Goal: Task Accomplishment & Management: Complete application form

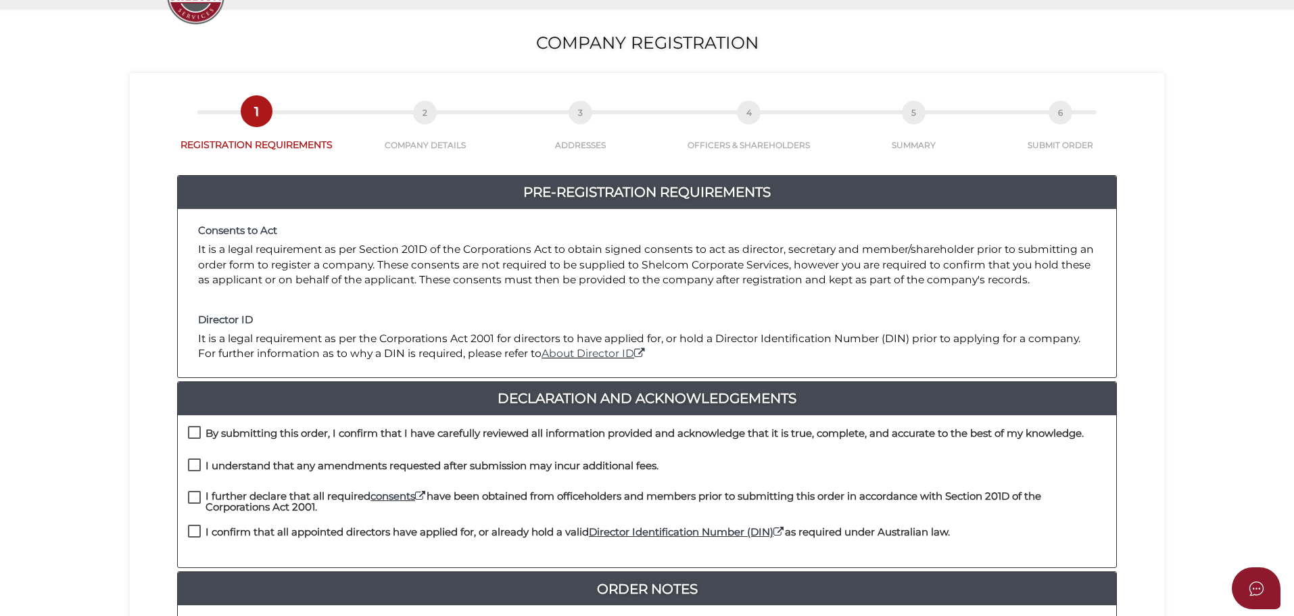
scroll to position [270, 0]
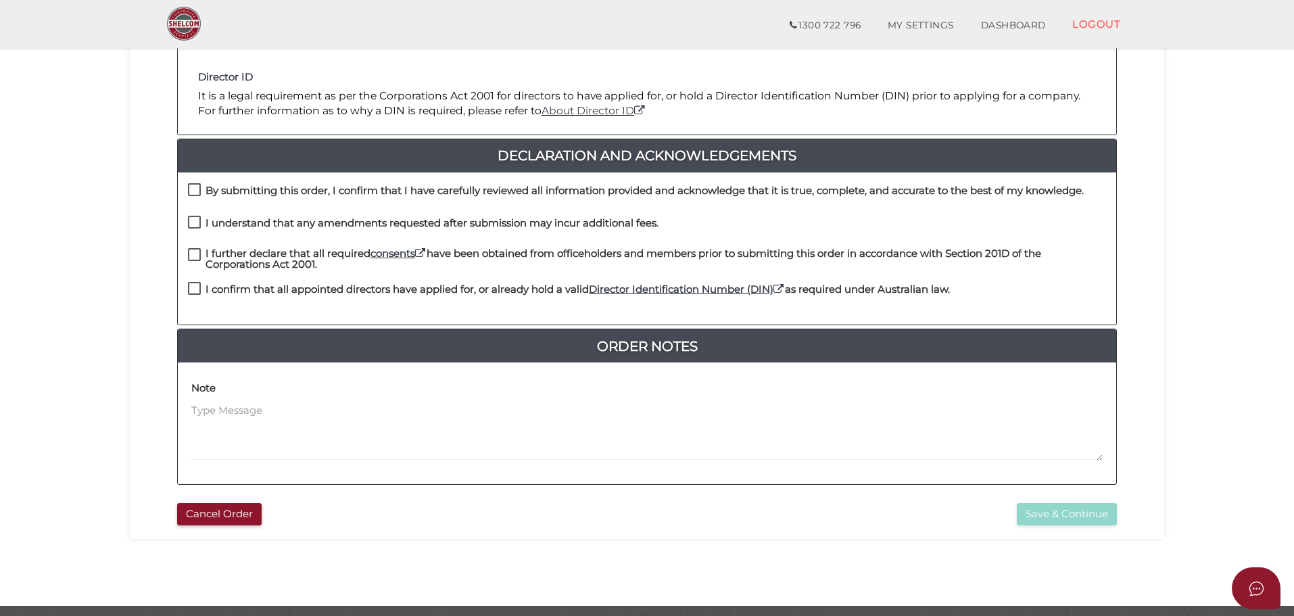
drag, startPoint x: 193, startPoint y: 185, endPoint x: 191, endPoint y: 201, distance: 16.4
click at [193, 185] on label "By submitting this order, I confirm that I have carefully reviewed all informat…" at bounding box center [636, 193] width 896 height 17
checkbox input "true"
click at [192, 213] on div "By submitting this order, I confirm that I have carefully reviewed all informat…" at bounding box center [647, 199] width 938 height 32
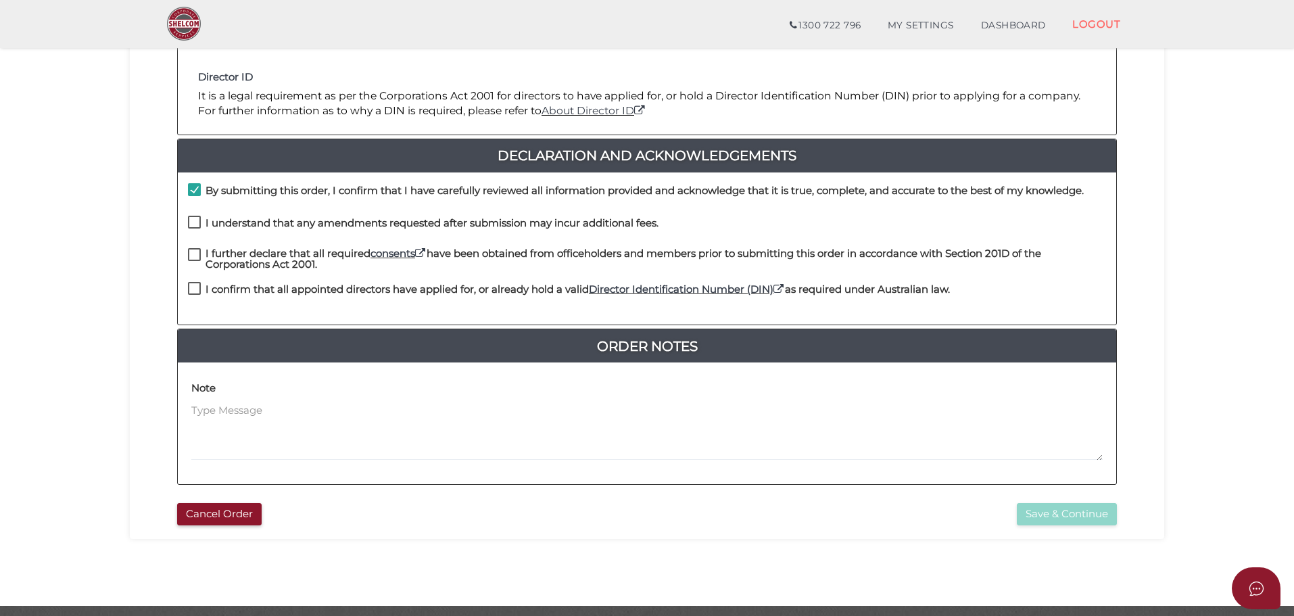
click at [192, 226] on label "I understand that any amendments requested after submission may incur additiona…" at bounding box center [423, 226] width 471 height 17
checkbox input "true"
click at [193, 253] on label "I further declare that all required consents have been obtained from officehold…" at bounding box center [647, 256] width 918 height 17
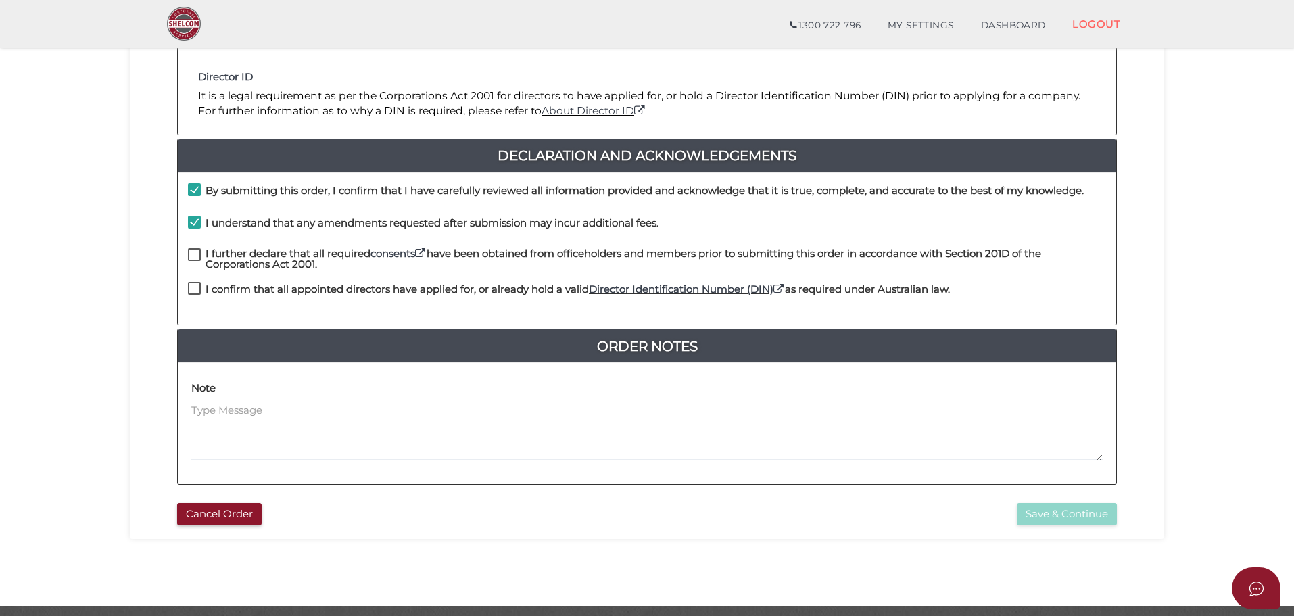
checkbox input "true"
drag, startPoint x: 194, startPoint y: 287, endPoint x: 224, endPoint y: 298, distance: 31.7
click at [195, 287] on label "I confirm that all appointed directors have applied for, or already hold a vali…" at bounding box center [569, 292] width 762 height 17
checkbox input "true"
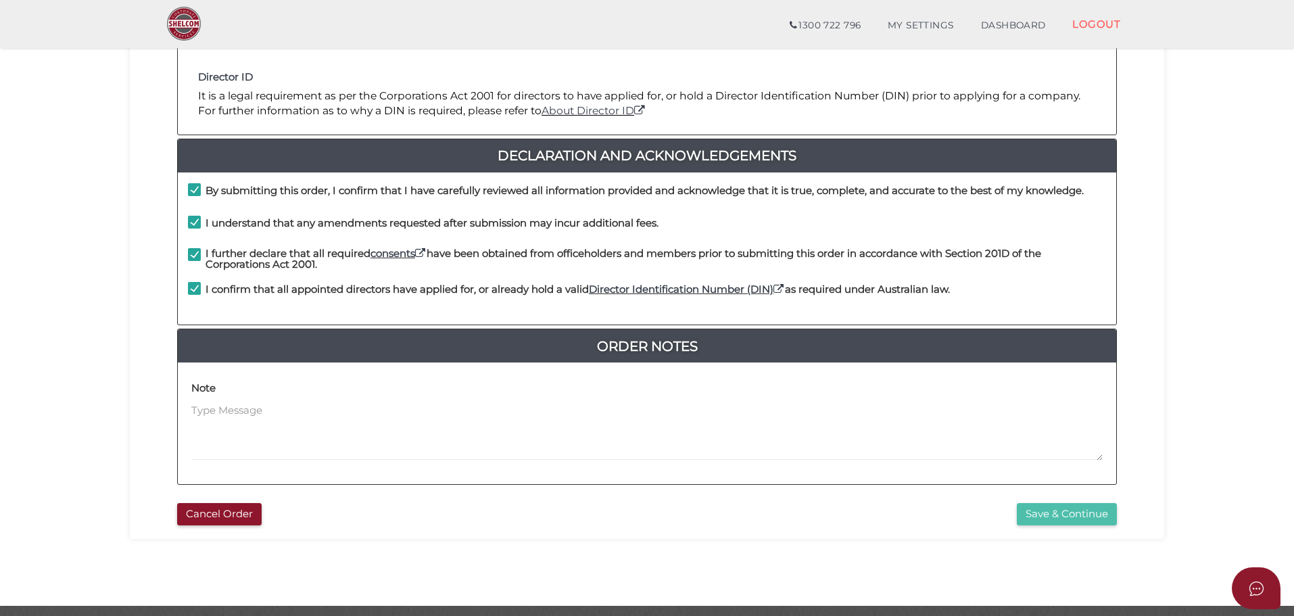
click at [1058, 516] on button "Save & Continue" at bounding box center [1067, 514] width 100 height 22
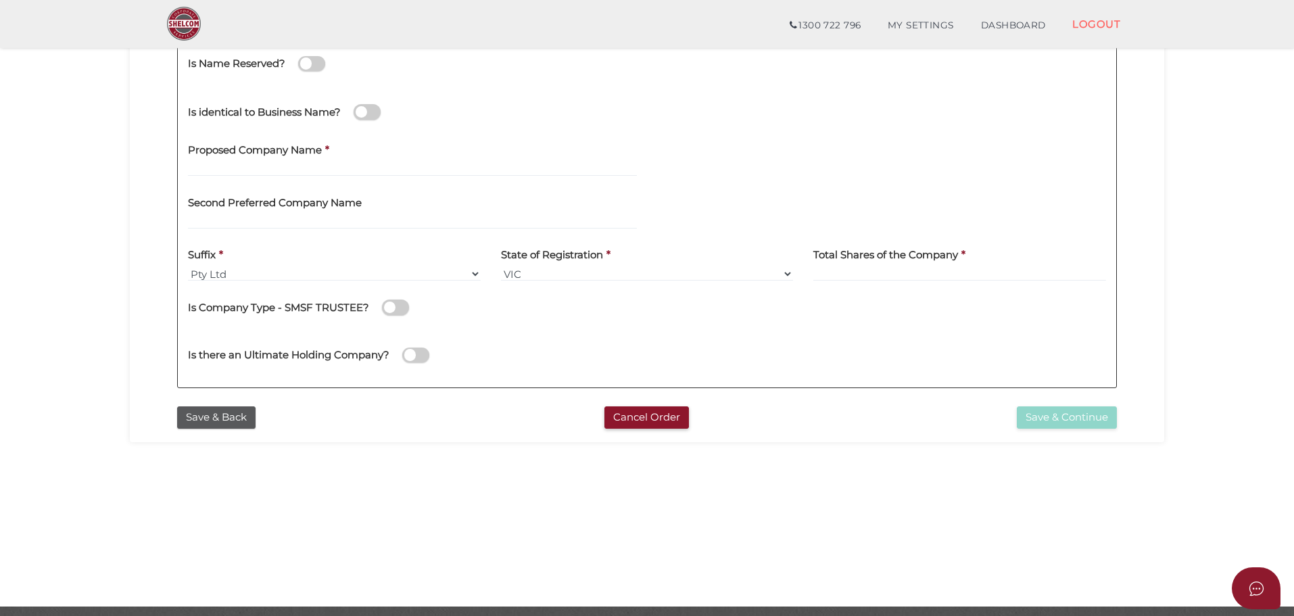
scroll to position [270, 0]
click at [214, 172] on input "text" at bounding box center [412, 168] width 449 height 15
type input "lovnis group"
click at [608, 269] on select "VIC ACT NSW NT QLD TAS WA SA" at bounding box center [647, 273] width 293 height 15
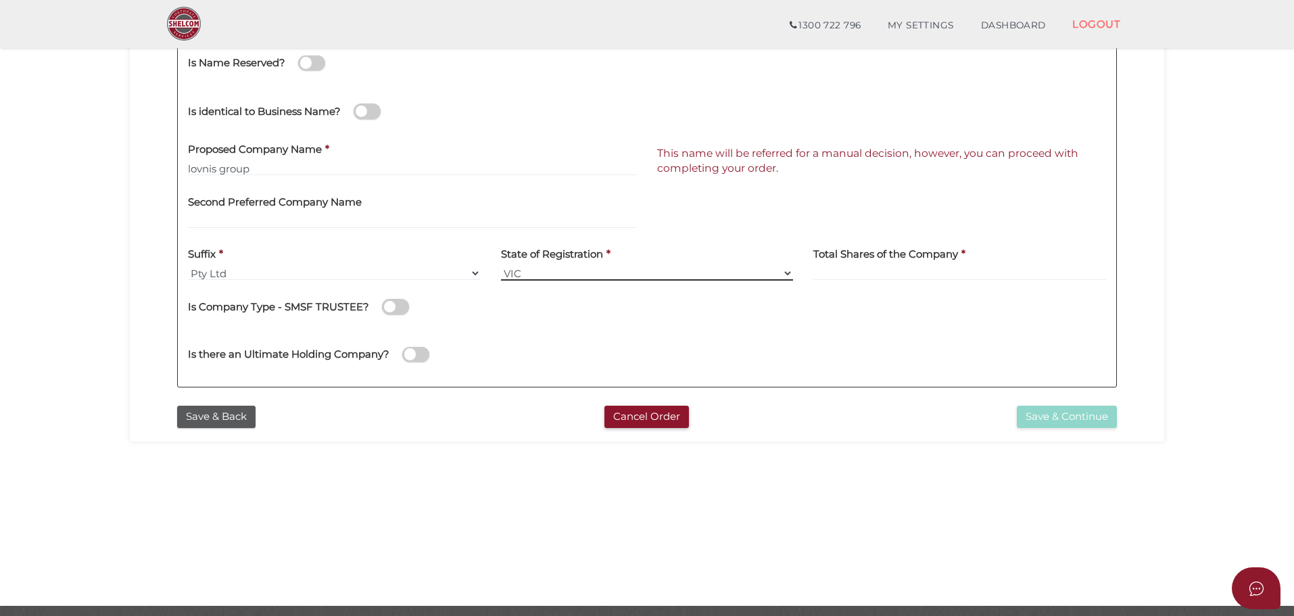
select select "TAS"
click at [501, 266] on select "VIC ACT NSW NT QLD TAS WA SA" at bounding box center [647, 273] width 293 height 15
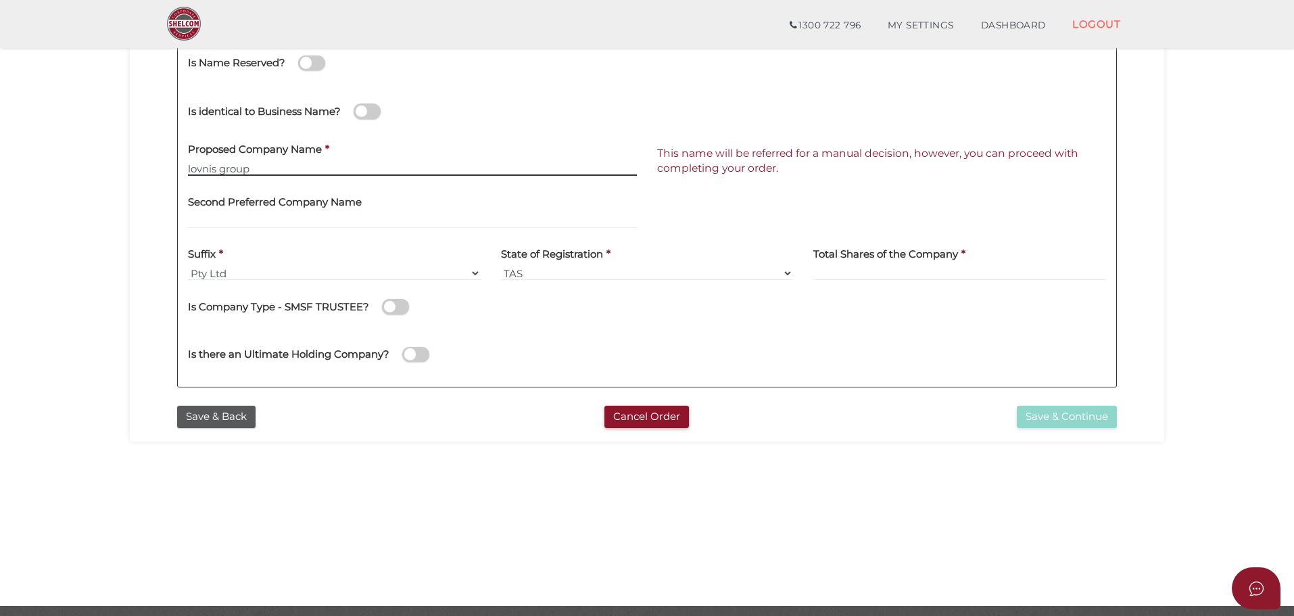
click at [214, 170] on input "lovnis group" at bounding box center [412, 168] width 449 height 15
click at [202, 172] on input "lovnis group" at bounding box center [412, 168] width 449 height 15
click at [235, 197] on h4 "Second Preferred Company Name" at bounding box center [275, 202] width 174 height 11
click at [216, 167] on input "lobnis group" at bounding box center [412, 168] width 449 height 15
type input "lobniss group"
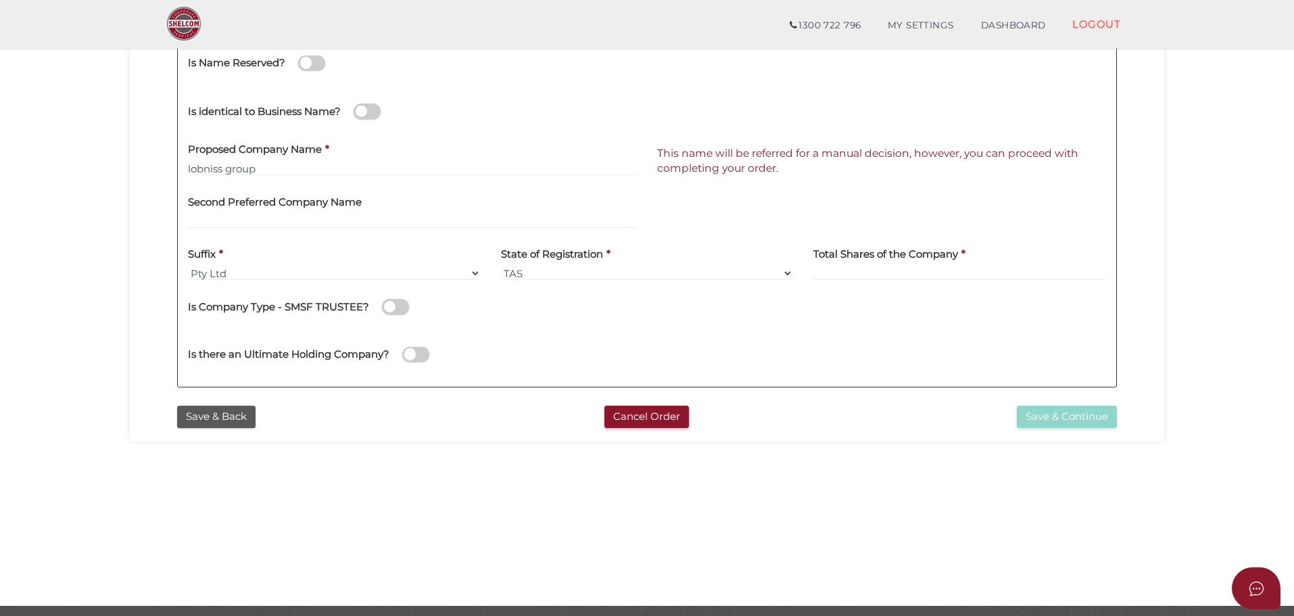
click at [264, 261] on div "Suffix * Pty Ltd Pty Ltd Pty. Ltd. Pty Limited Proprietary Limited Proprietary …" at bounding box center [334, 260] width 293 height 43
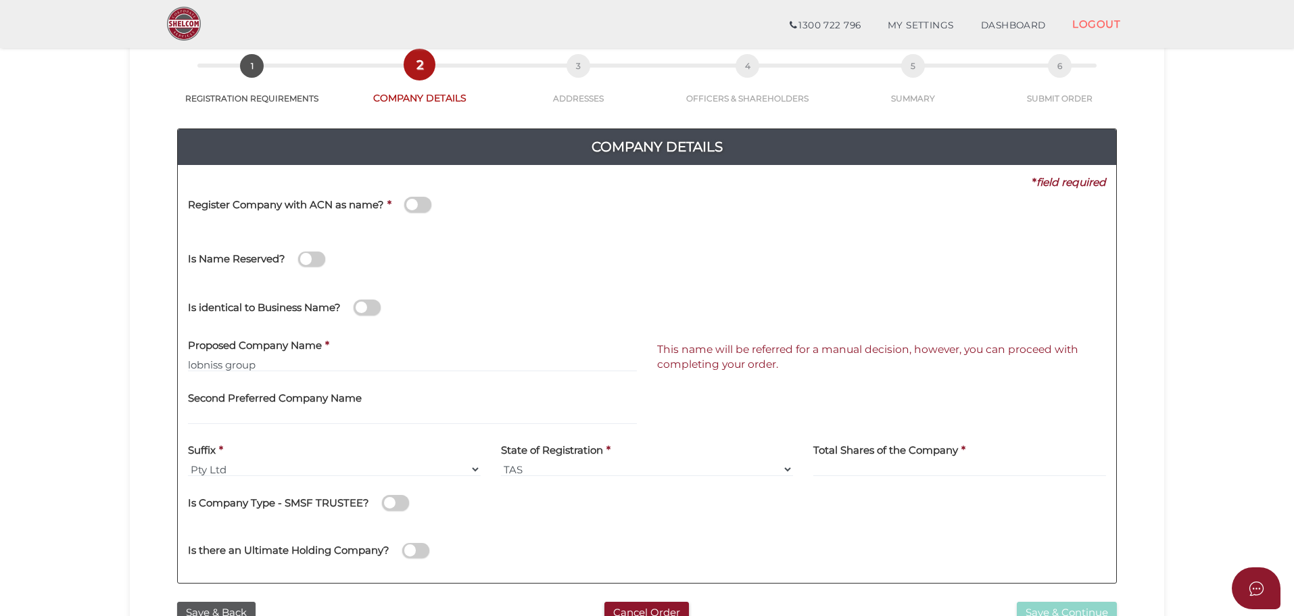
scroll to position [0, 0]
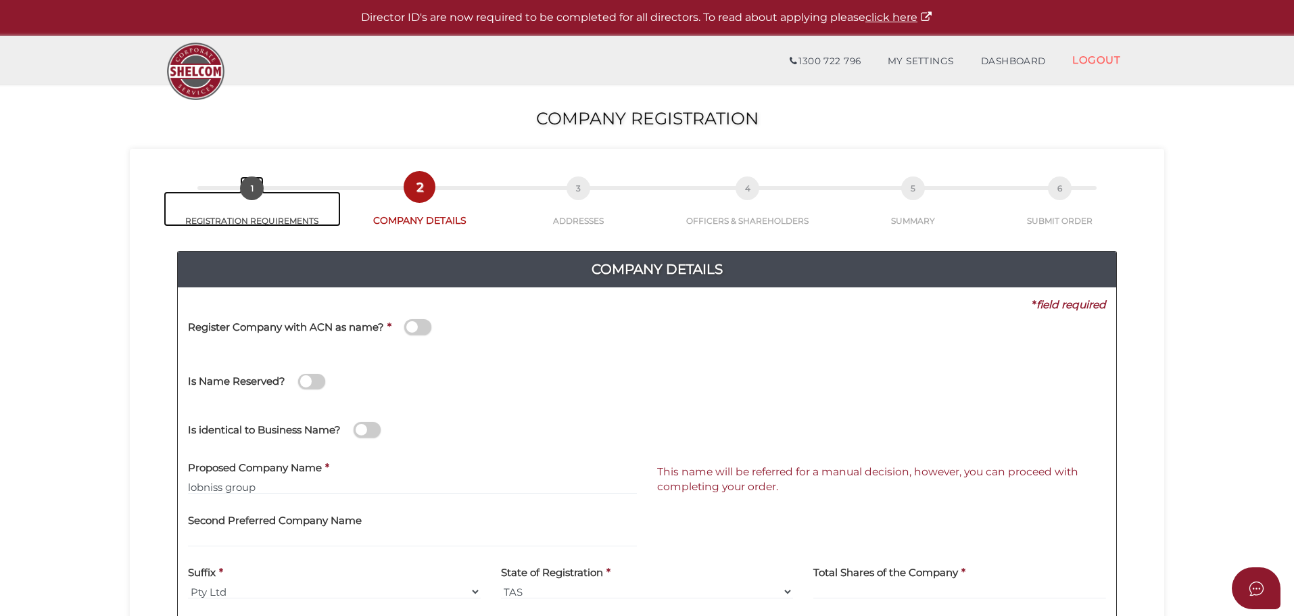
click at [256, 192] on span "1" at bounding box center [252, 188] width 24 height 24
click at [250, 188] on span "1" at bounding box center [252, 188] width 24 height 24
click at [247, 187] on span "1" at bounding box center [252, 188] width 24 height 24
click at [986, 59] on link "DASHBOARD" at bounding box center [1013, 61] width 92 height 27
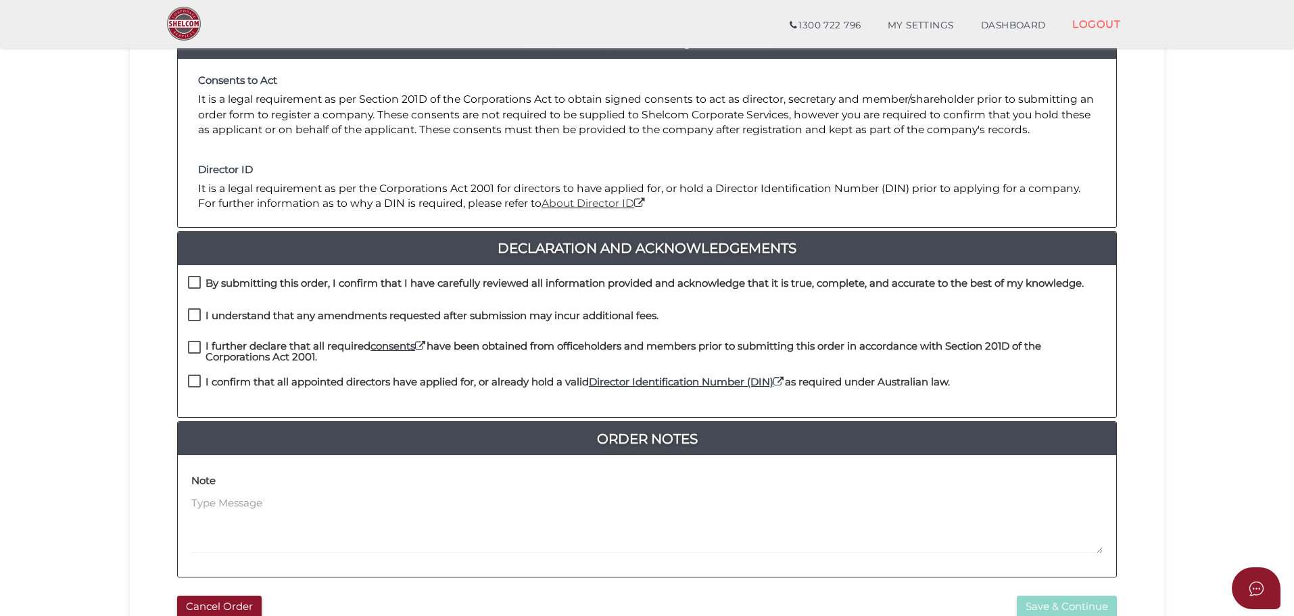
scroll to position [312, 0]
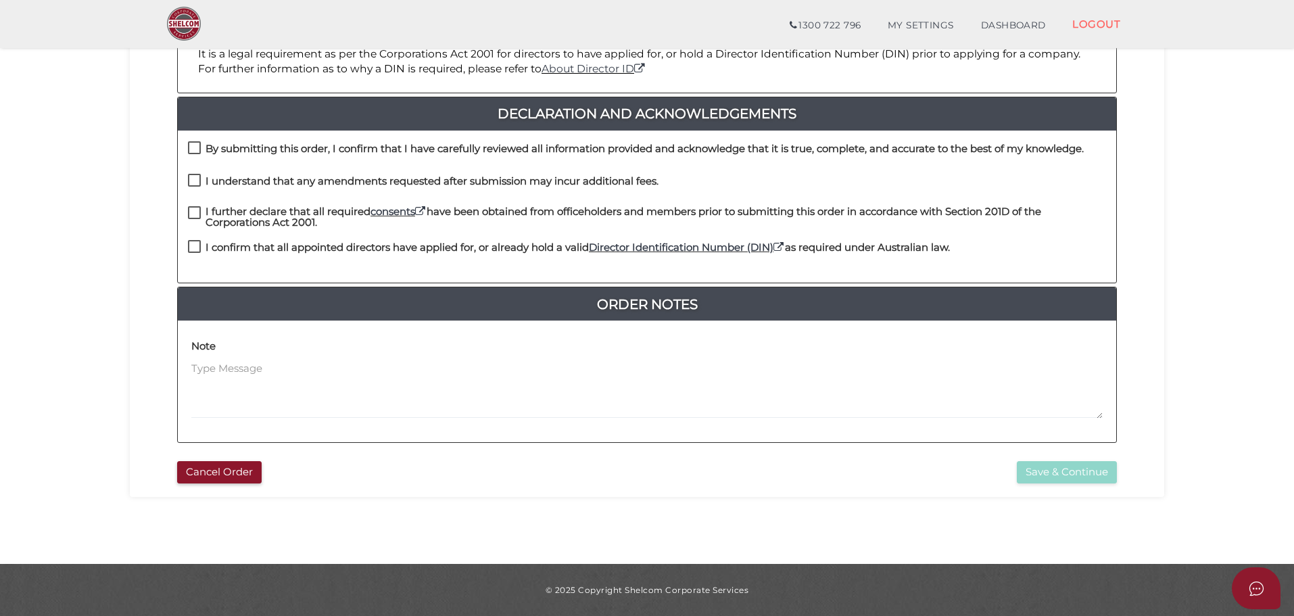
click at [193, 152] on label "By submitting this order, I confirm that I have carefully reviewed all informat…" at bounding box center [636, 151] width 896 height 17
checkbox input "true"
click at [196, 182] on label "I understand that any amendments requested after submission may incur additiona…" at bounding box center [423, 184] width 471 height 17
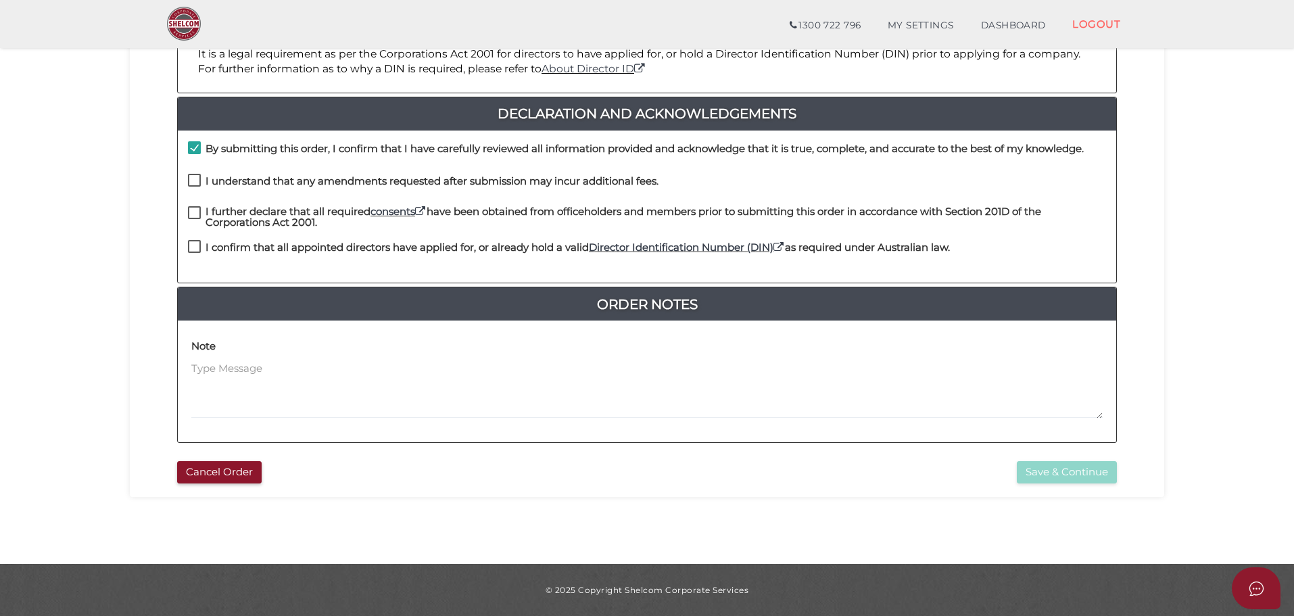
checkbox input "true"
click at [191, 204] on div "I understand that any amendments requested after submission may incur additiona…" at bounding box center [647, 190] width 938 height 32
click at [189, 220] on label "I further declare that all required consents have been obtained from officehold…" at bounding box center [647, 214] width 918 height 17
checkbox input "true"
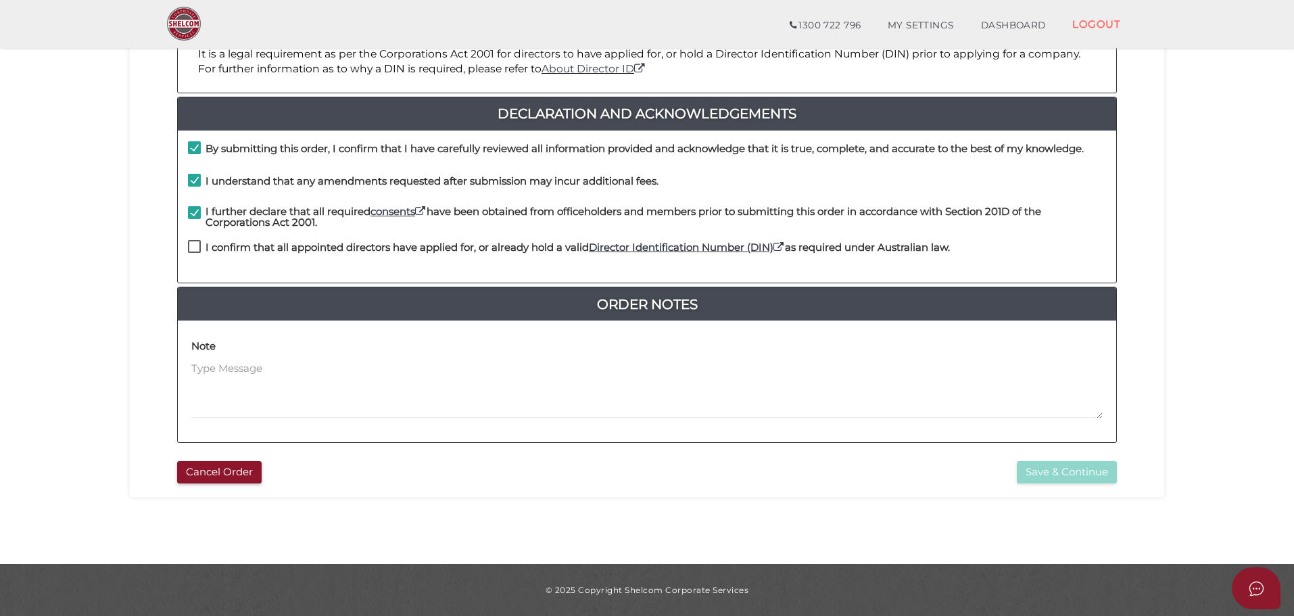
click at [194, 237] on div "I further declare that all required consents have been obtained from officehold…" at bounding box center [647, 223] width 938 height 34
click at [192, 243] on label "I confirm that all appointed directors have applied for, or already hold a vali…" at bounding box center [569, 250] width 762 height 17
checkbox input "true"
click at [1071, 492] on div "f20a3585ef1d33a375dca0fb2ef9c1b4 1 REGISTRATION REQUIREMENTS 2 COMPANY DETAILS …" at bounding box center [647, 142] width 1034 height 709
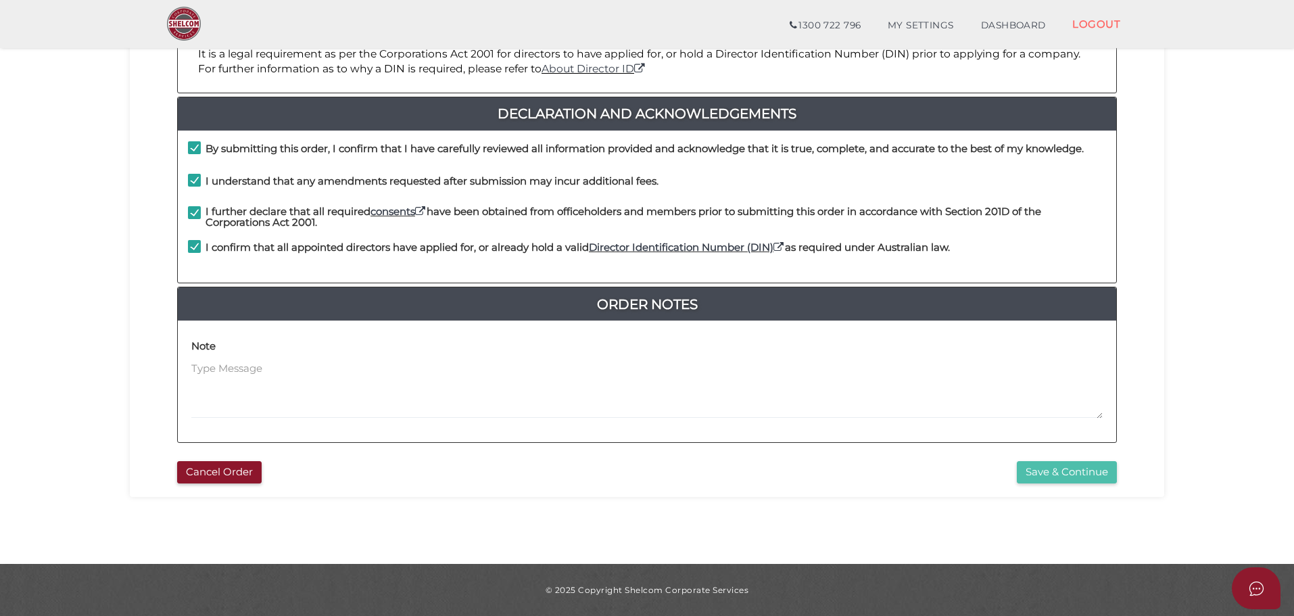
click at [1071, 477] on button "Save & Continue" at bounding box center [1067, 472] width 100 height 22
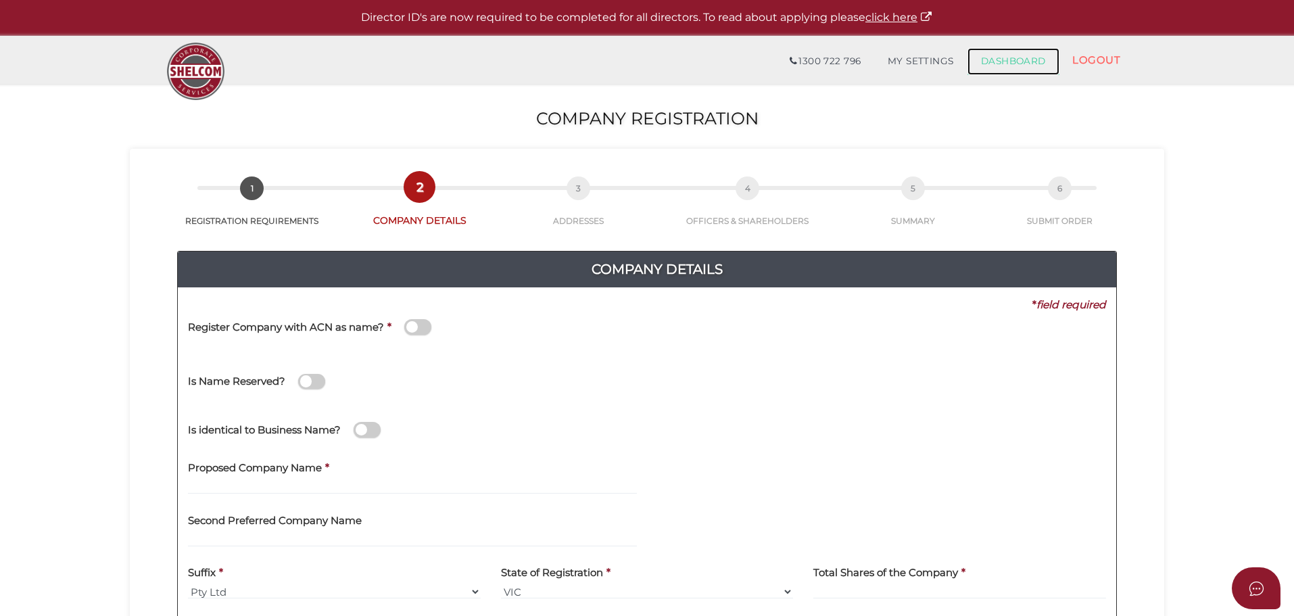
click at [1004, 57] on link "DASHBOARD" at bounding box center [1013, 61] width 92 height 27
